Goal: Find contact information: Find contact information

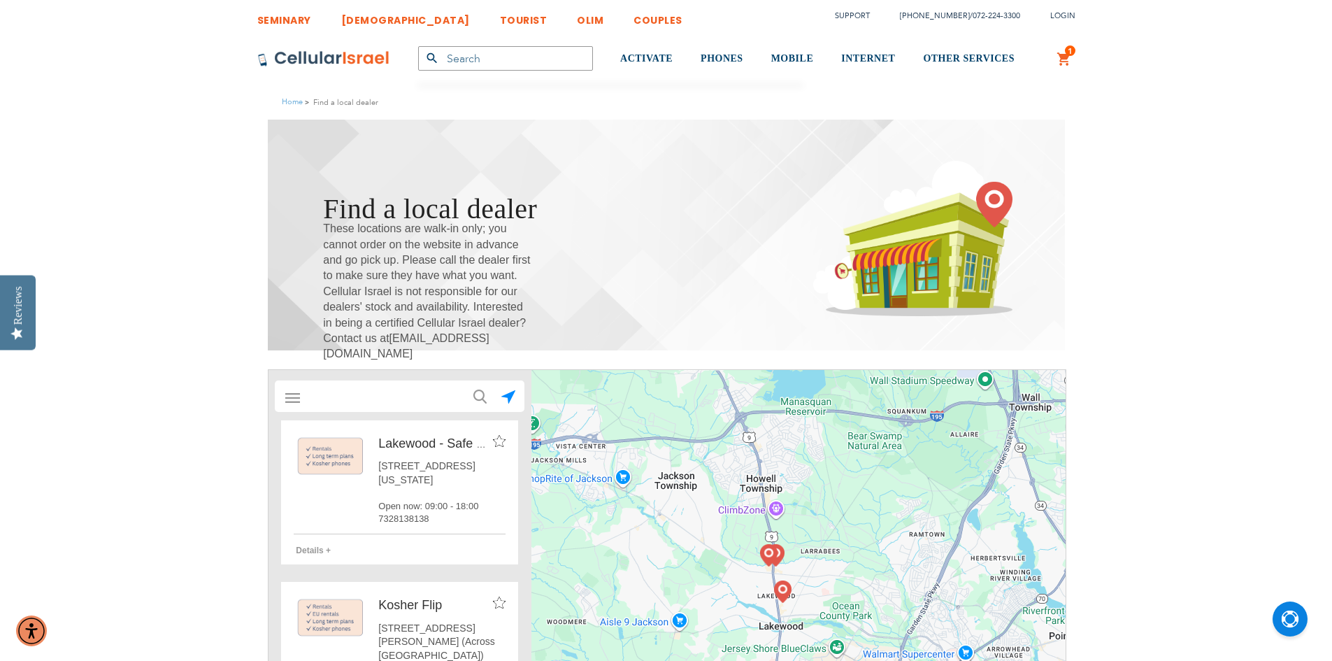
click at [378, 397] on input "text" at bounding box center [400, 396] width 195 height 28
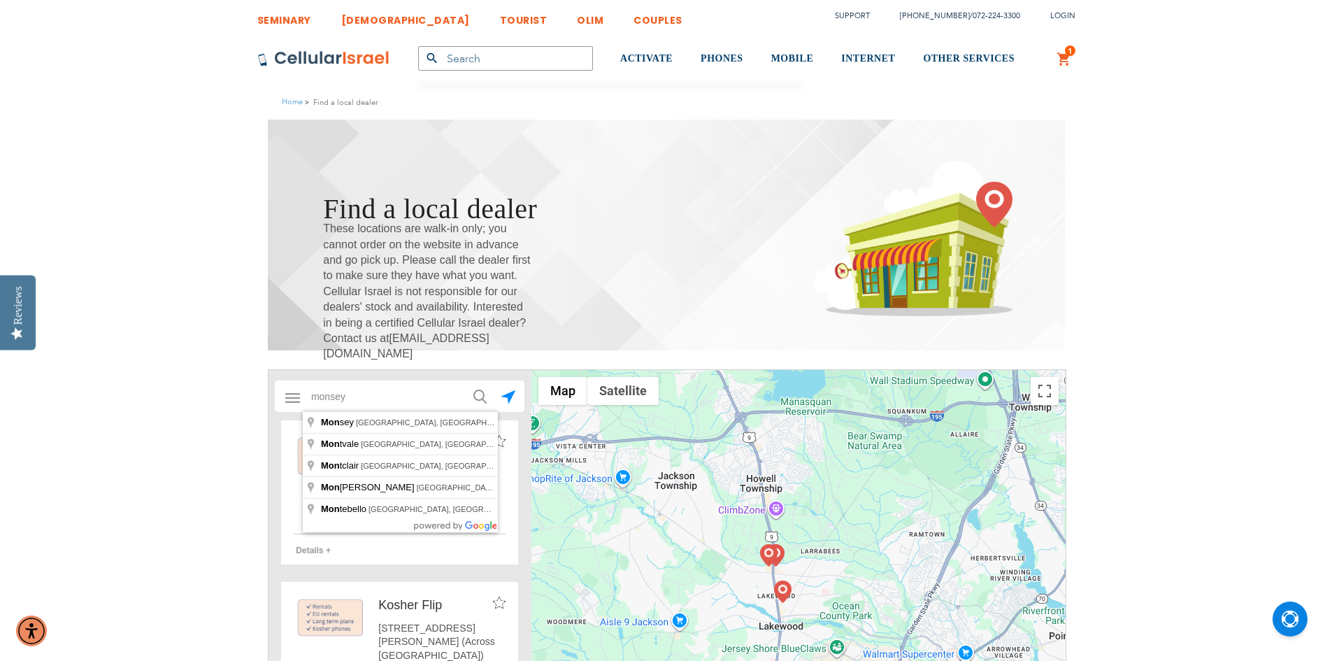
type input "monsey"
click at [465, 381] on button "submit" at bounding box center [479, 395] width 28 height 28
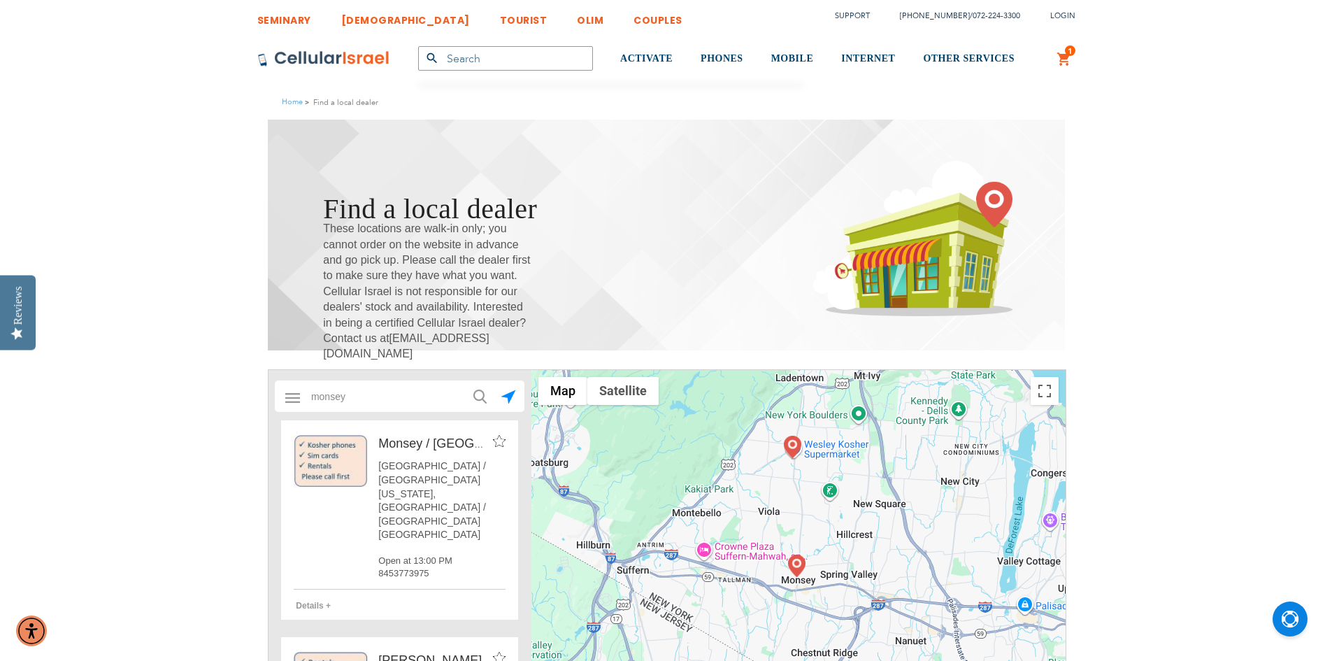
click at [310, 600] on span "Details +" at bounding box center [313, 605] width 35 height 10
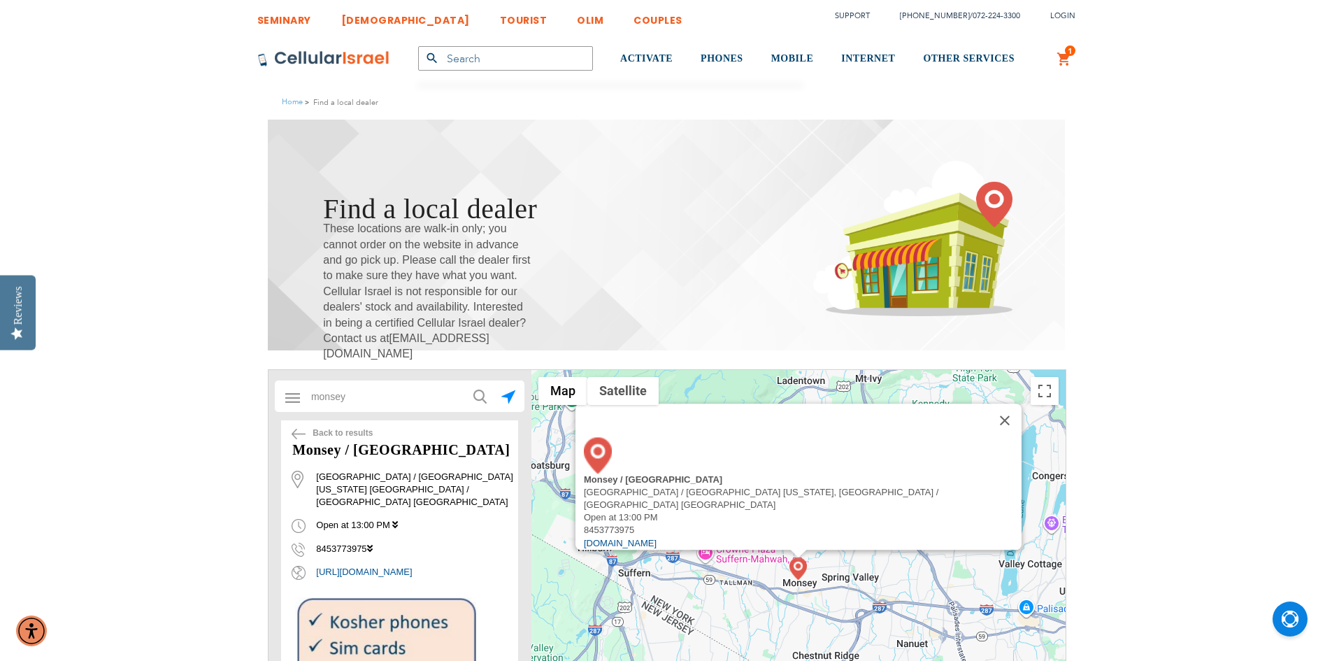
click at [398, 520] on icon at bounding box center [395, 524] width 6 height 9
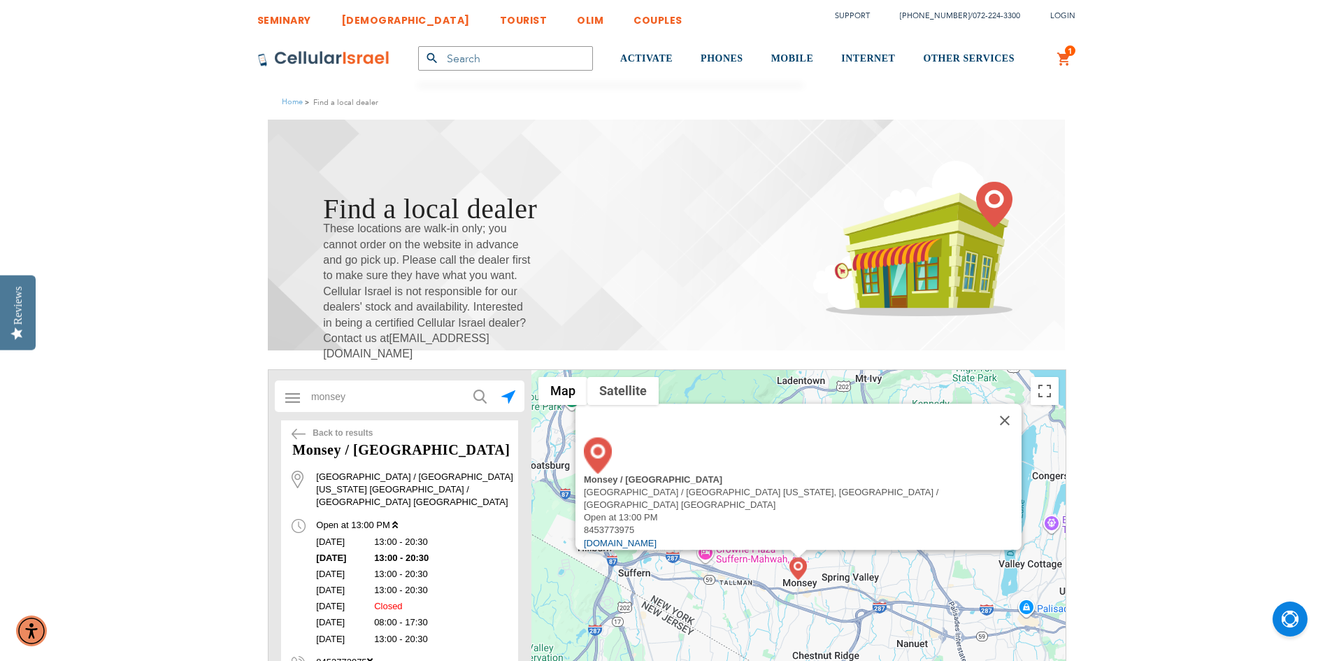
click at [398, 520] on icon at bounding box center [395, 524] width 6 height 9
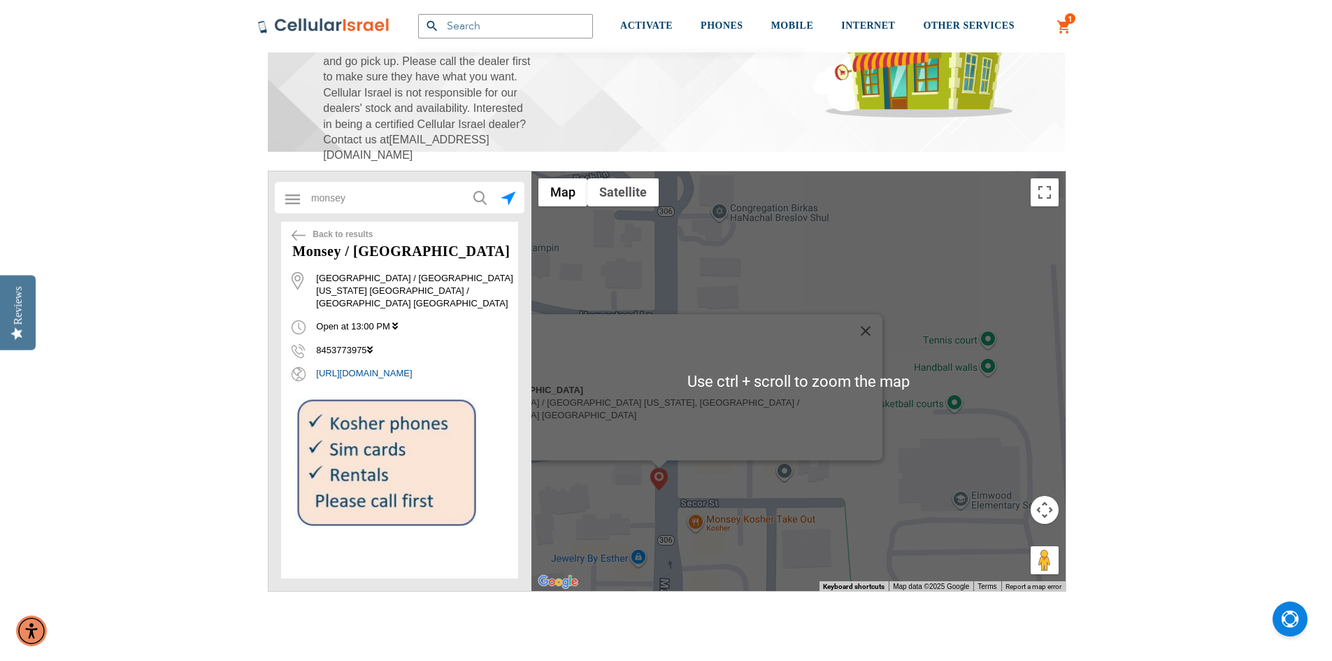
scroll to position [210, 0]
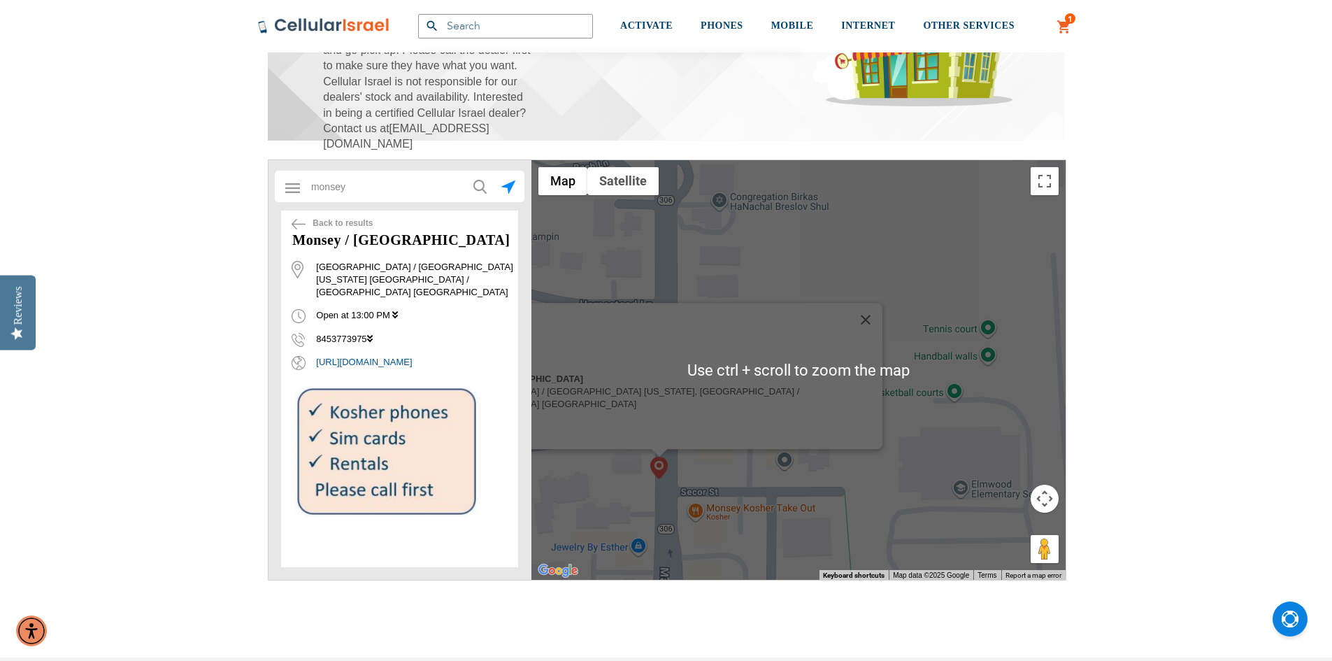
click at [664, 478] on img at bounding box center [658, 467] width 17 height 22
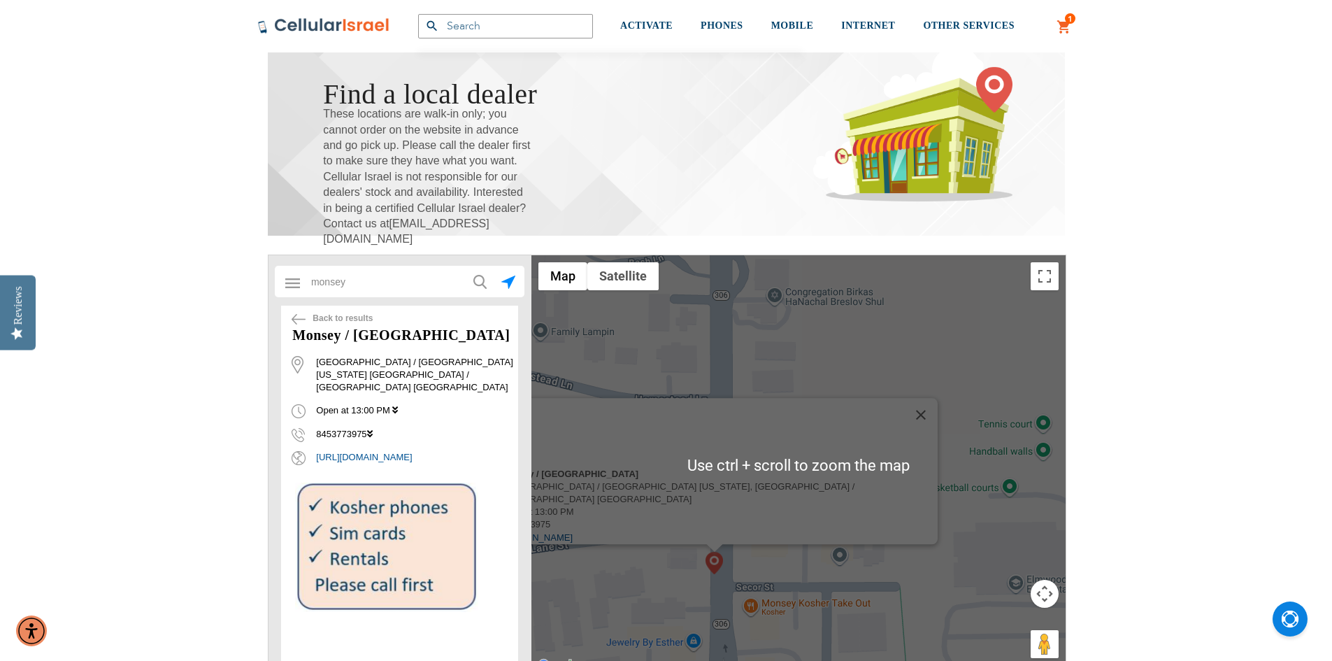
scroll to position [140, 0]
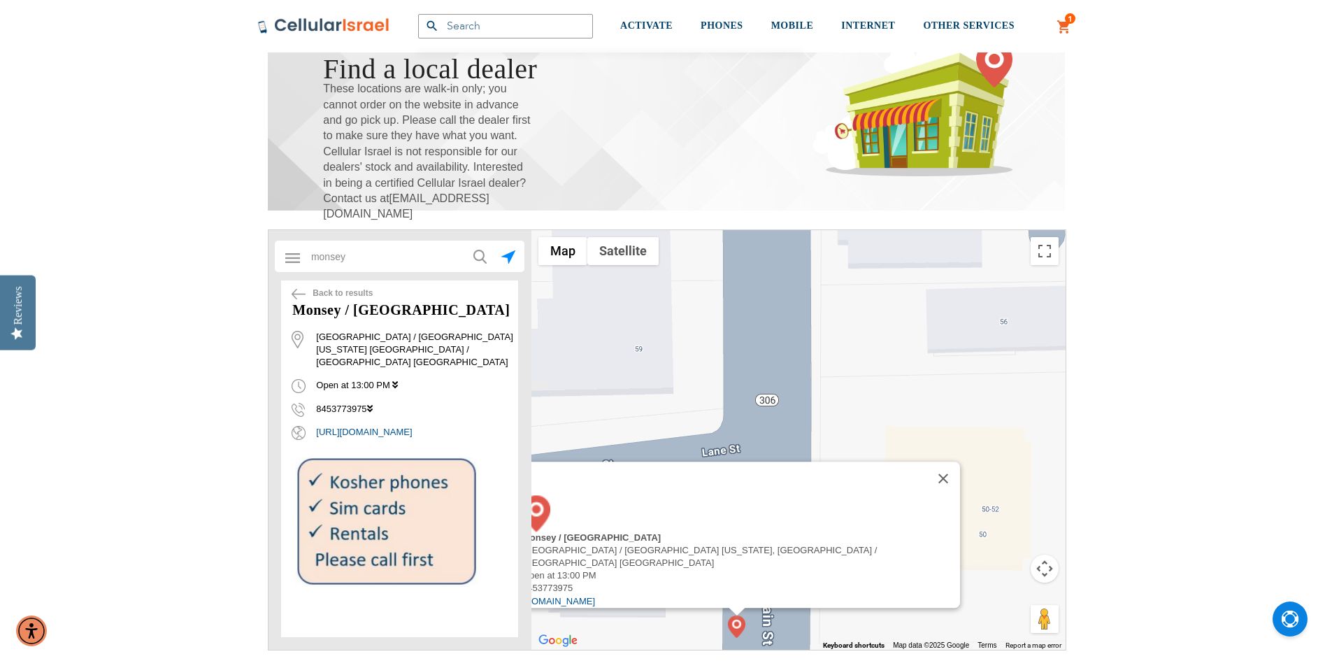
drag, startPoint x: 569, startPoint y: 502, endPoint x: 577, endPoint y: 574, distance: 72.4
click at [577, 578] on div "Monsey / [GEOGRAPHIC_DATA] [GEOGRAPHIC_DATA] / [GEOGRAPHIC_DATA] [US_STATE], [G…" at bounding box center [798, 439] width 534 height 419
click at [928, 495] on button "Close" at bounding box center [945, 478] width 34 height 34
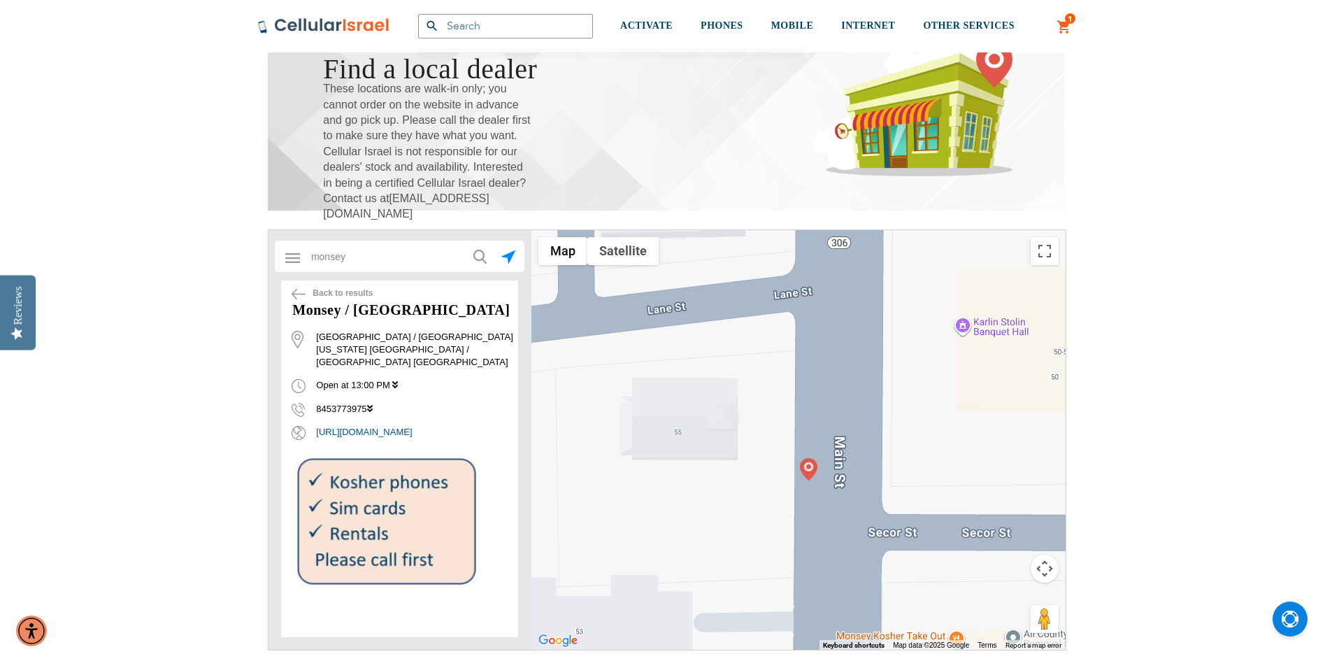
drag, startPoint x: 743, startPoint y: 521, endPoint x: 819, endPoint y: 348, distance: 189.1
click at [819, 348] on div at bounding box center [798, 439] width 534 height 419
drag, startPoint x: 317, startPoint y: 398, endPoint x: 366, endPoint y: 393, distance: 49.9
click at [366, 403] on span "8453773975" at bounding box center [331, 408] width 80 height 10
copy span "8453773975"
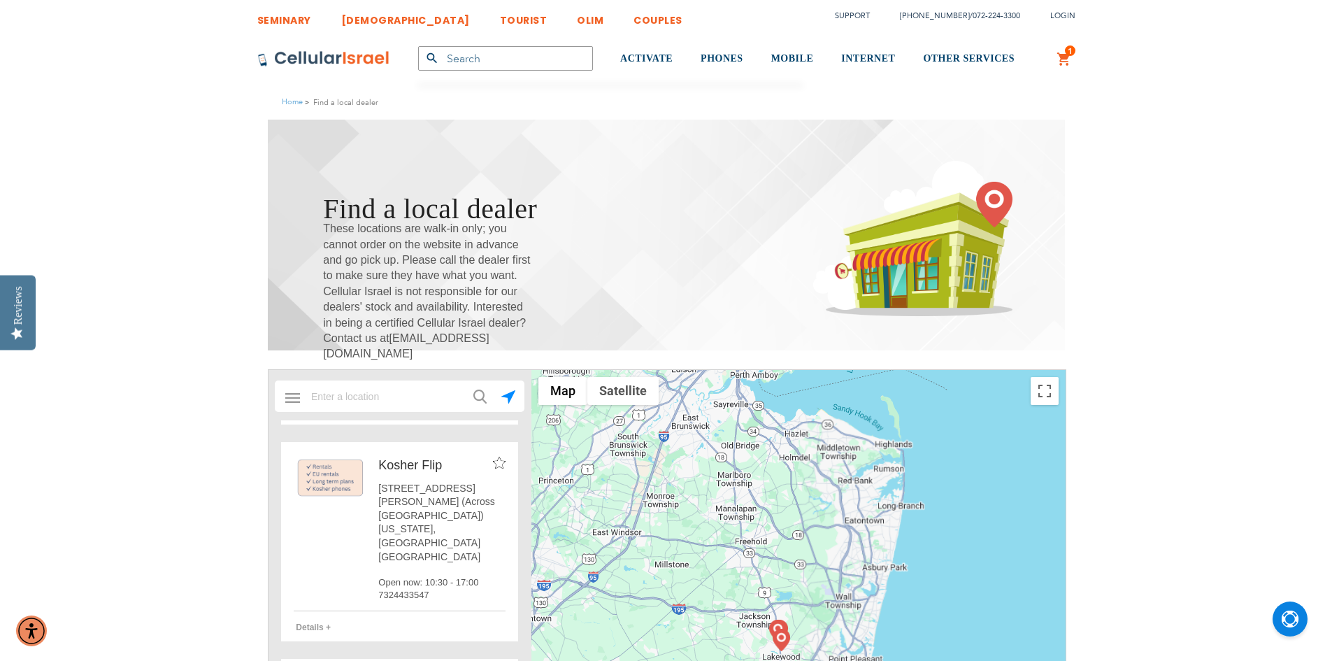
drag, startPoint x: 860, startPoint y: 436, endPoint x: 790, endPoint y: 648, distance: 223.0
click at [792, 647] on div at bounding box center [798, 579] width 534 height 419
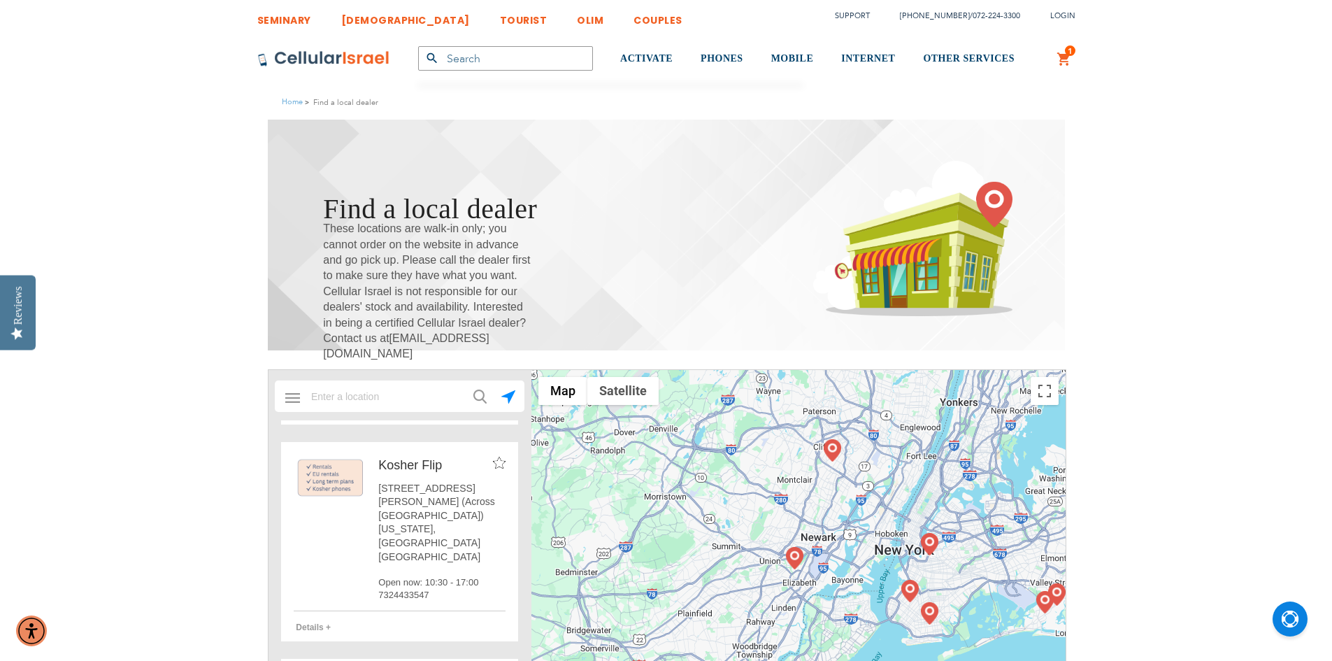
drag, startPoint x: 777, startPoint y: 426, endPoint x: 858, endPoint y: 652, distance: 240.3
click at [858, 652] on div at bounding box center [798, 579] width 534 height 419
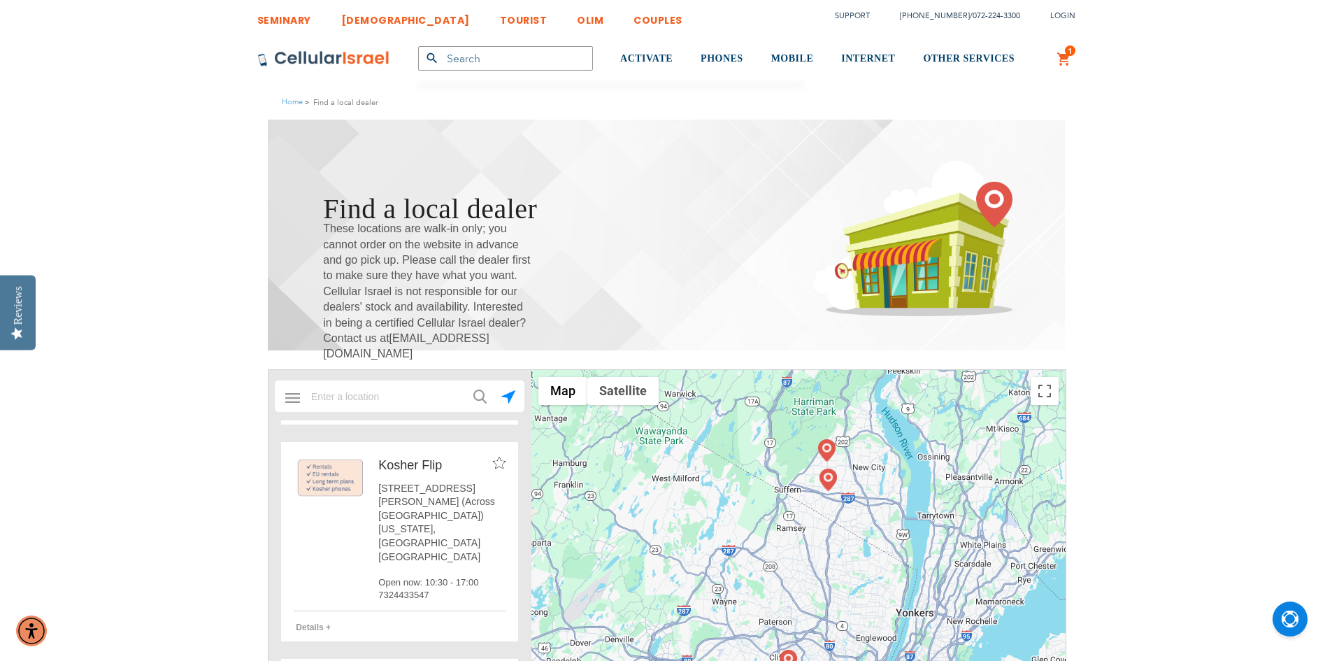
drag, startPoint x: 867, startPoint y: 410, endPoint x: 805, endPoint y: 652, distance: 249.6
click at [805, 652] on div at bounding box center [798, 579] width 534 height 419
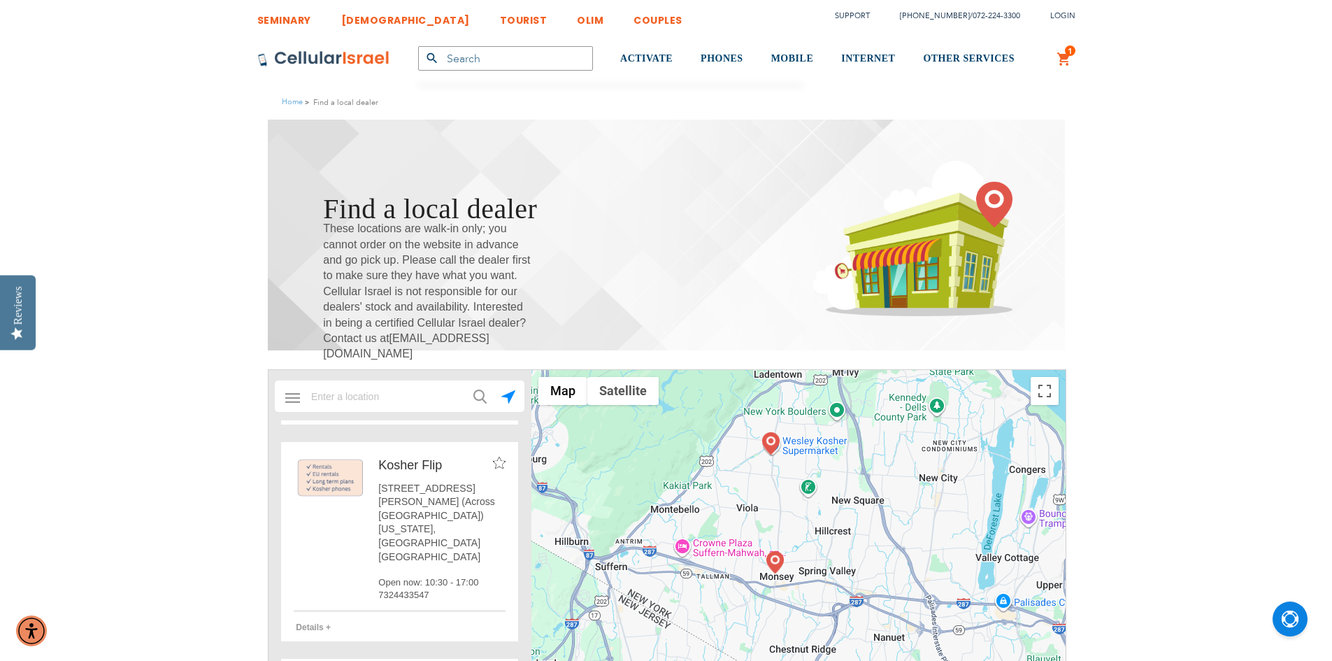
click at [773, 553] on img at bounding box center [774, 562] width 17 height 22
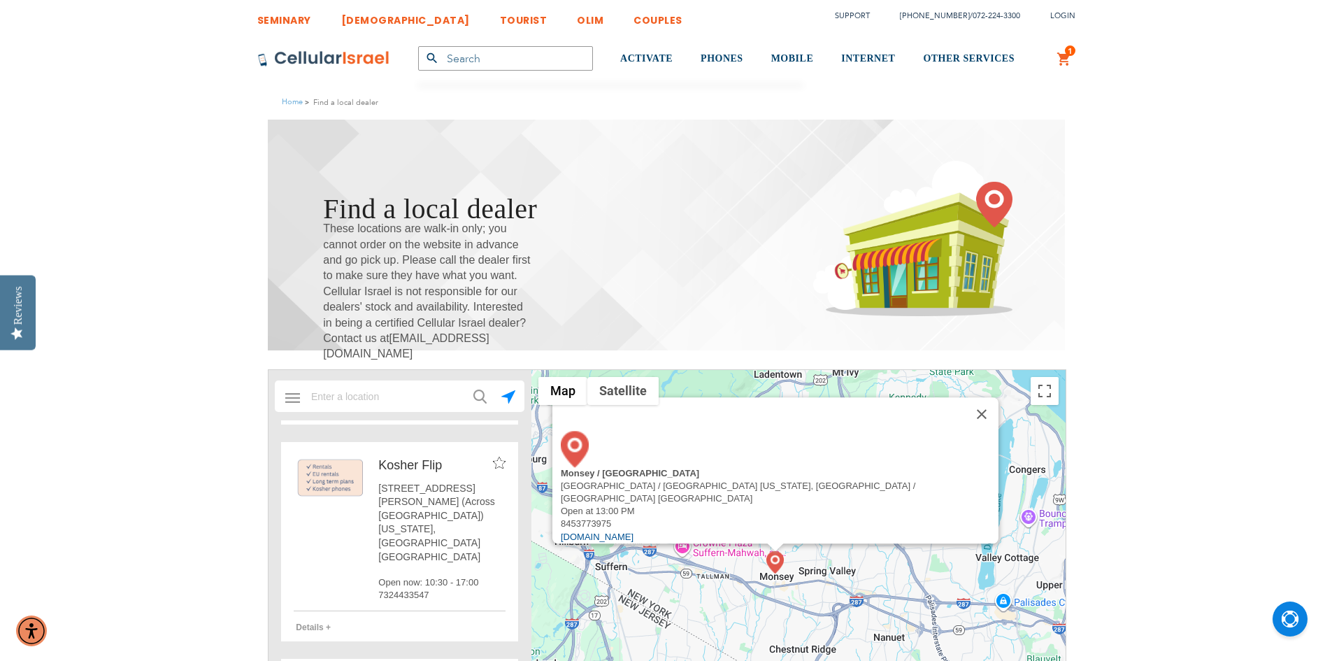
click at [984, 505] on div "To navigate, press the arrow keys. Monsey / Lakewood Monsey / Lakewood New York…" at bounding box center [798, 579] width 534 height 419
click at [965, 431] on button "Close" at bounding box center [982, 414] width 34 height 34
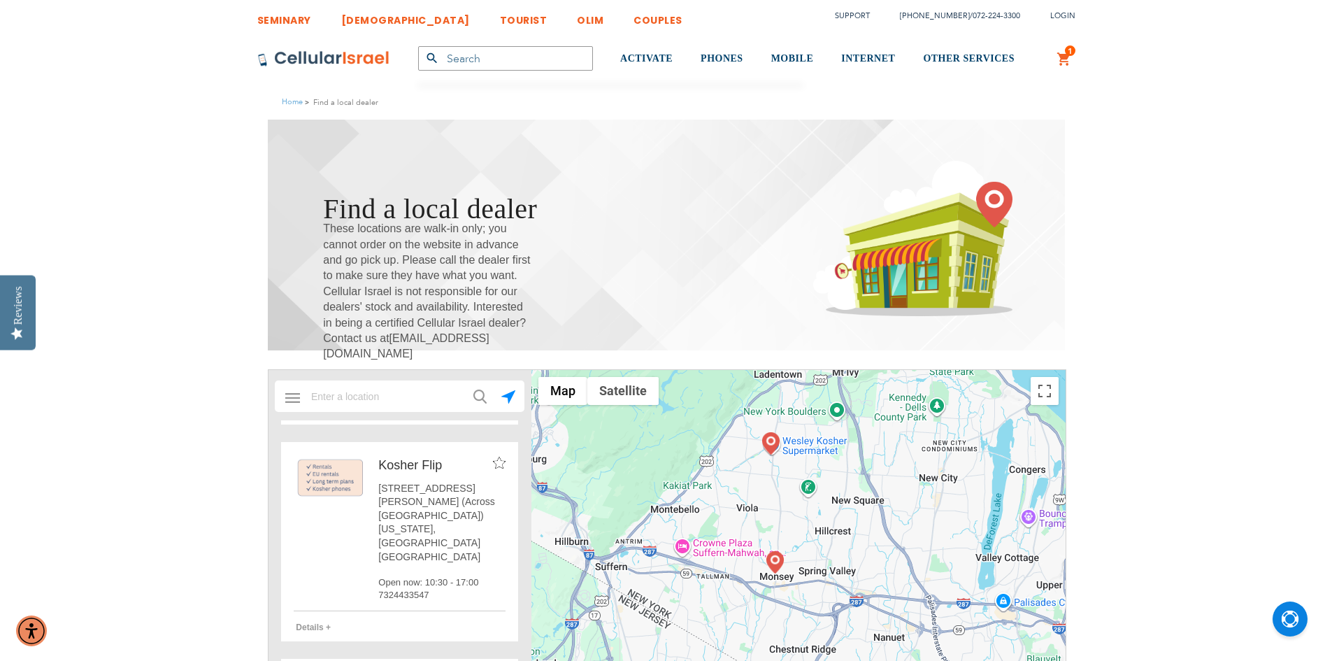
click at [765, 435] on img at bounding box center [770, 443] width 17 height 22
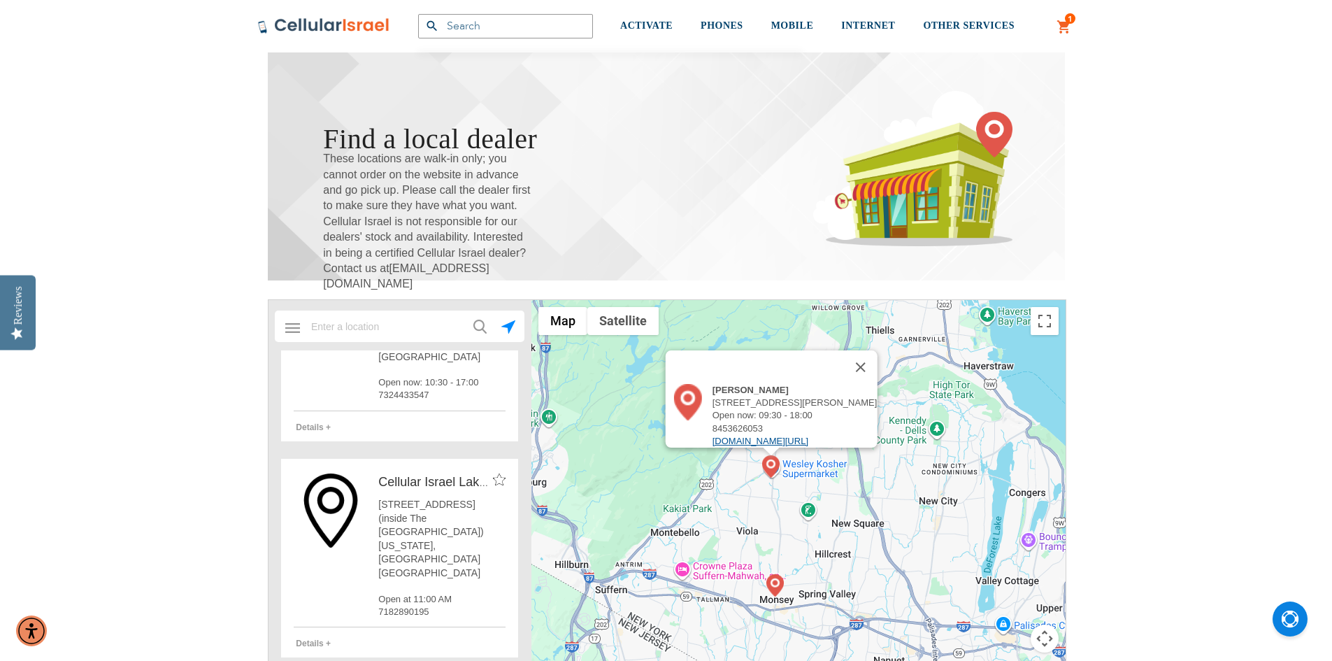
scroll to position [280, 0]
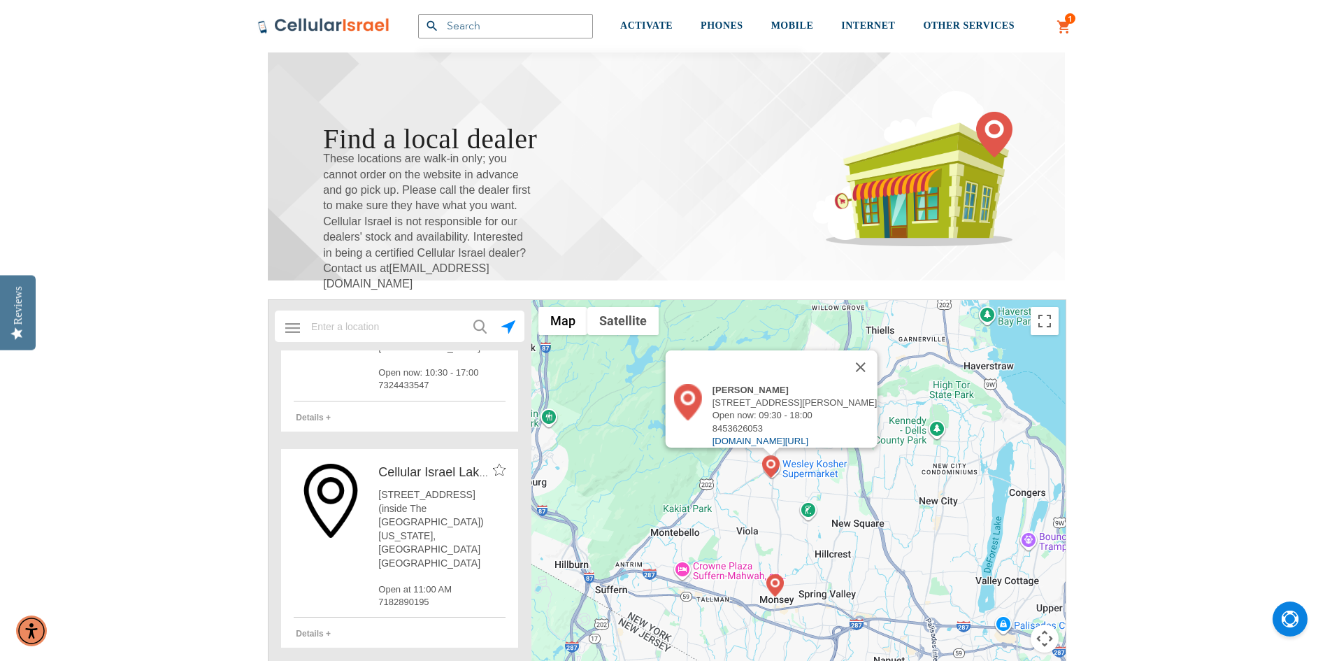
click at [445, 489] on span "[STREET_ADDRESS] (inside The [GEOGRAPHIC_DATA]) [US_STATE], [GEOGRAPHIC_DATA] […" at bounding box center [441, 529] width 127 height 82
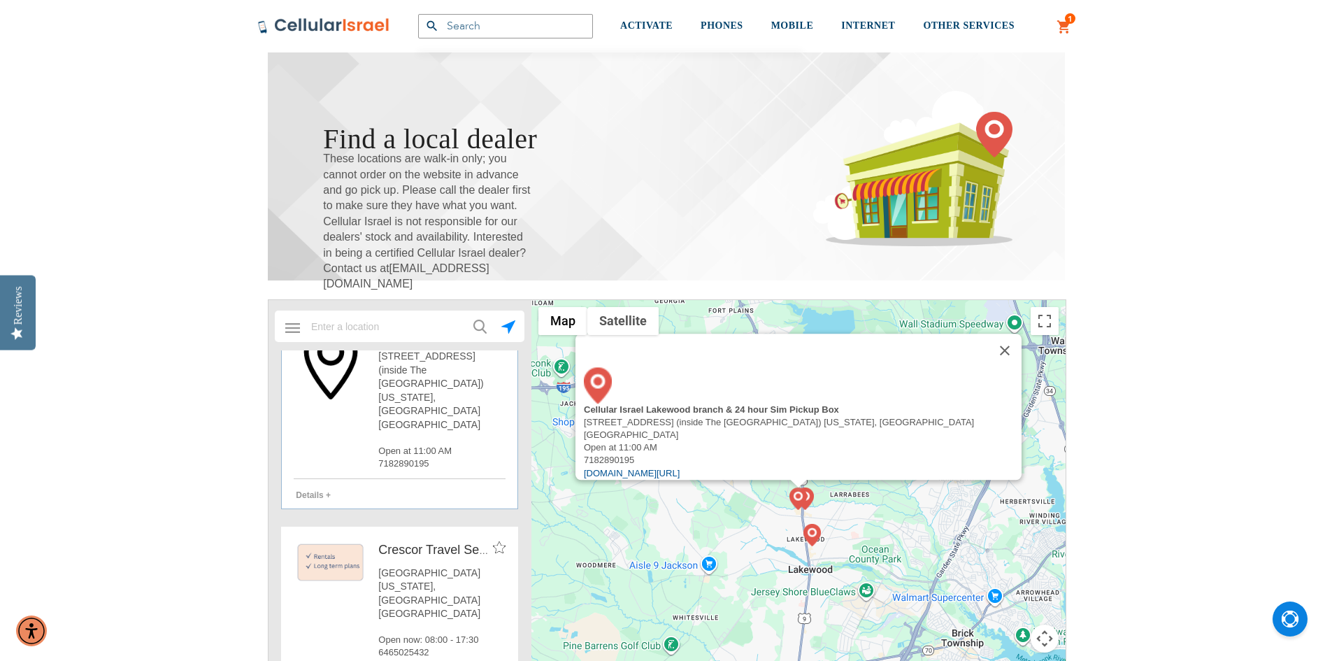
scroll to position [419, 0]
click at [403, 565] on div "Brooklyn New York, Brooklyn US Open now: 08:00 - 17:30 6465025432" at bounding box center [441, 611] width 127 height 93
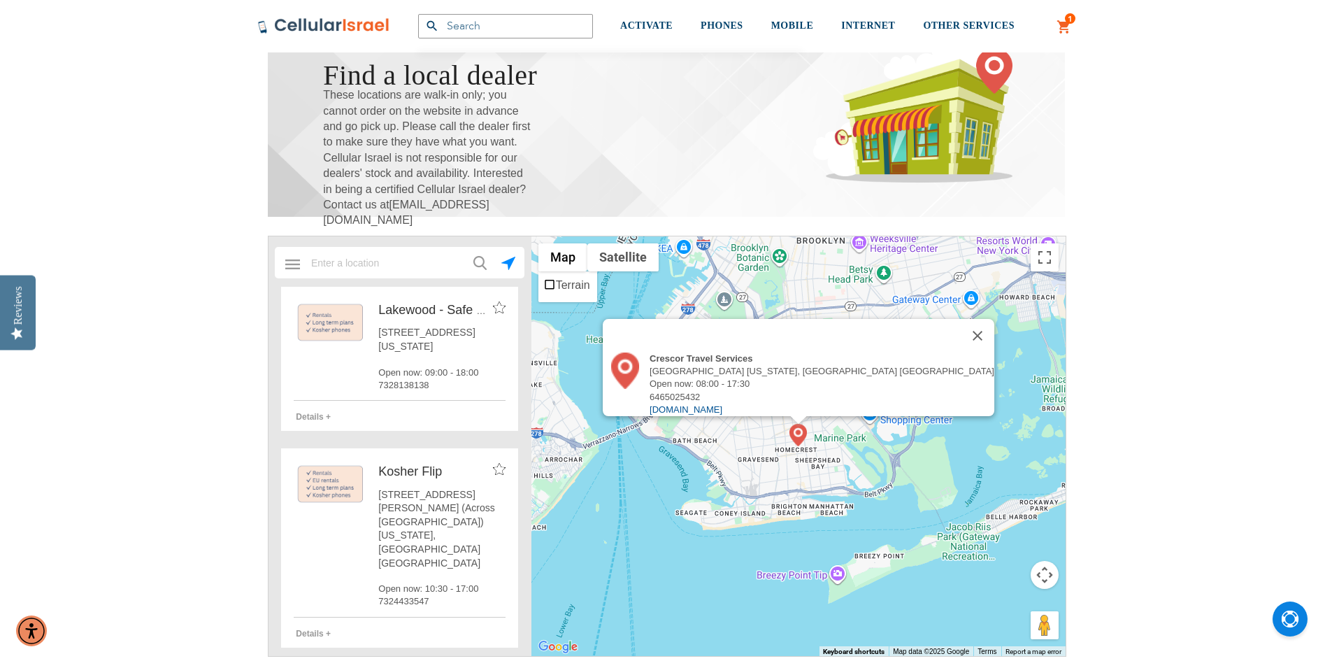
scroll to position [140, 0]
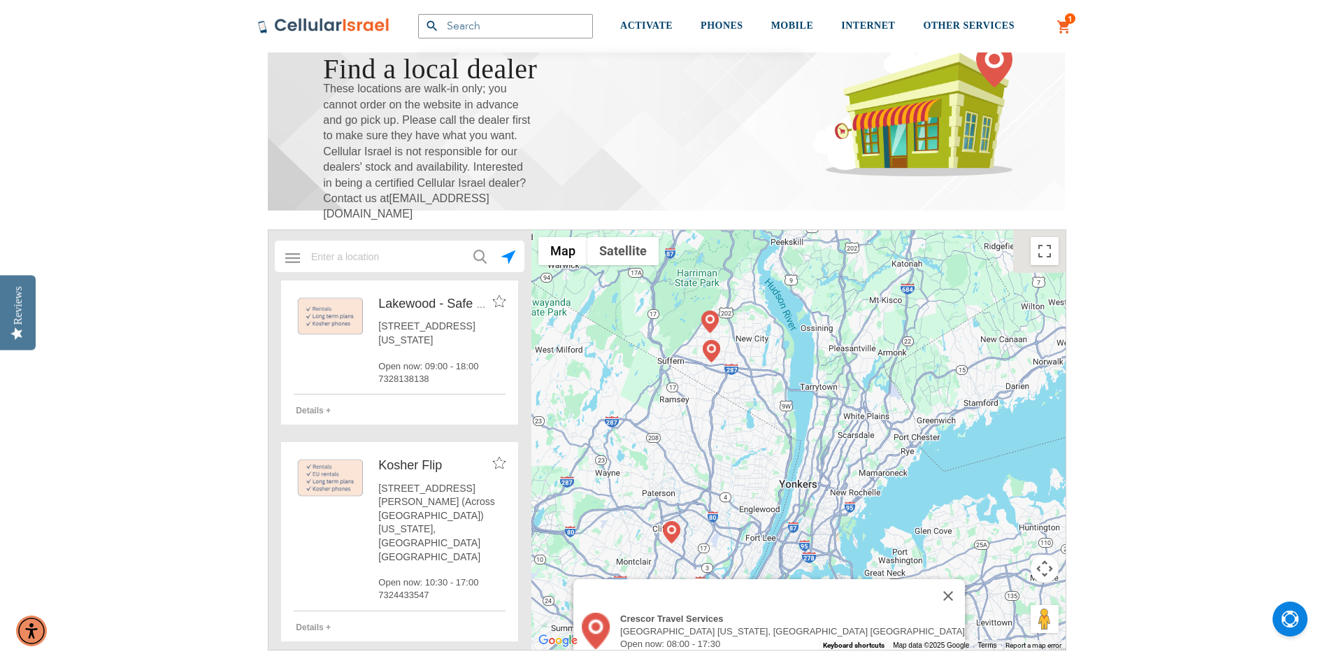
drag, startPoint x: 696, startPoint y: 319, endPoint x: 723, endPoint y: 574, distance: 256.0
click at [723, 574] on div "Crescor Travel Services Brooklyn New York, Brooklyn US Open now: 08:00 - 17:30 …" at bounding box center [798, 439] width 534 height 419
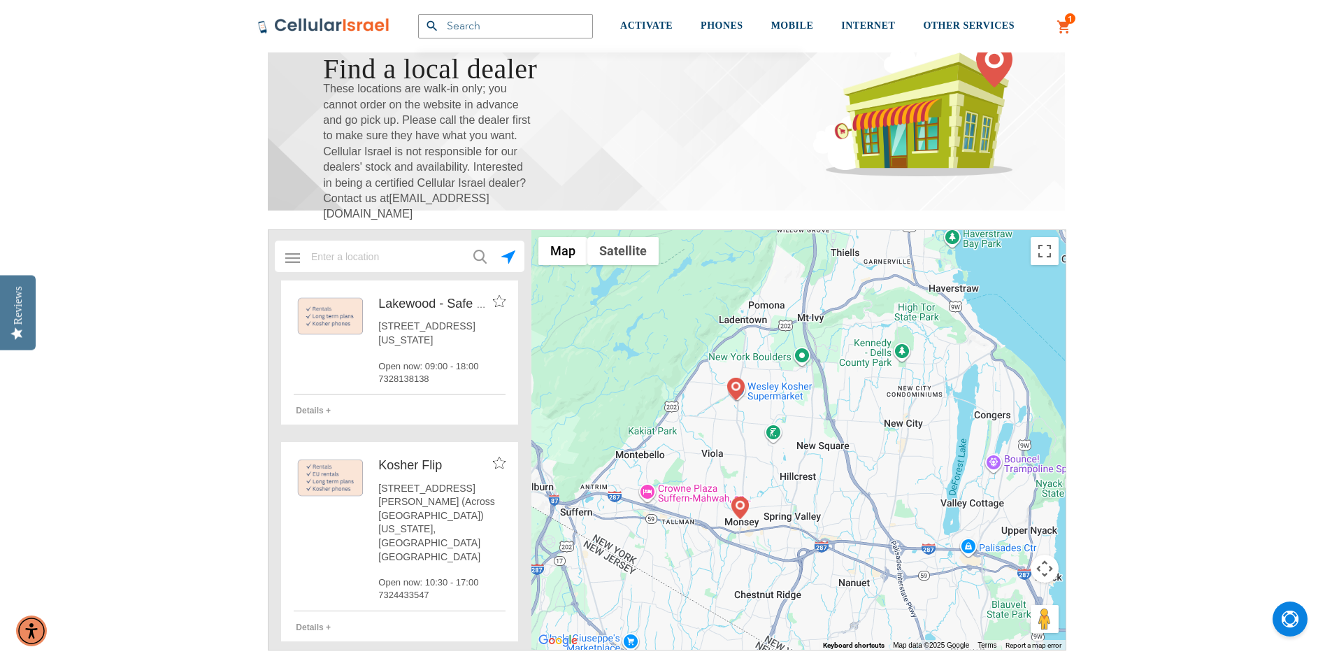
click at [740, 510] on img at bounding box center [739, 507] width 17 height 22
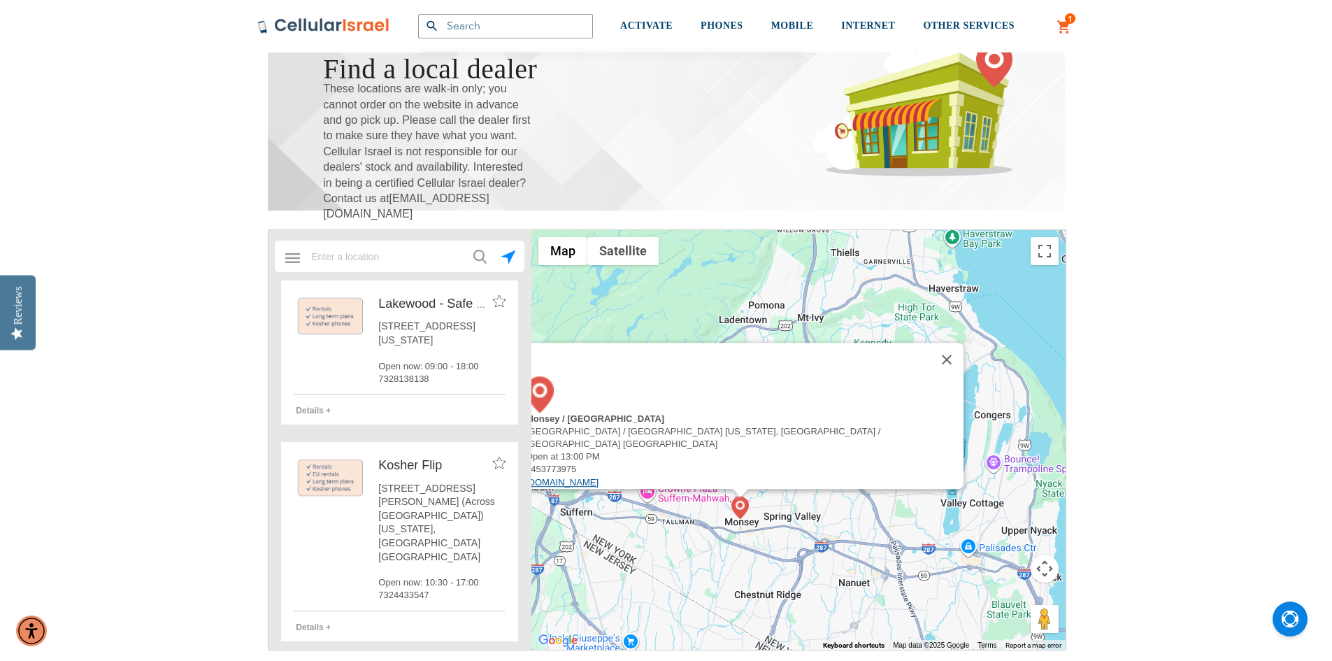
click at [598, 477] on link "[DOMAIN_NAME]" at bounding box center [562, 482] width 73 height 10
drag, startPoint x: 696, startPoint y: 463, endPoint x: 647, endPoint y: 464, distance: 49.0
click at [647, 464] on div "8453773975" at bounding box center [745, 469] width 438 height 13
